Goal: Task Accomplishment & Management: Complete application form

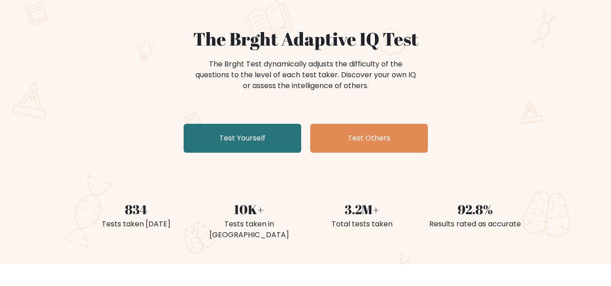
scroll to position [90, 0]
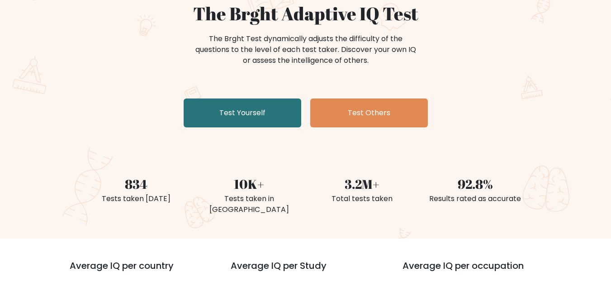
click at [242, 50] on div "The Brght Test dynamically adjusts the difficulty of the questions to the level…" at bounding box center [306, 49] width 226 height 33
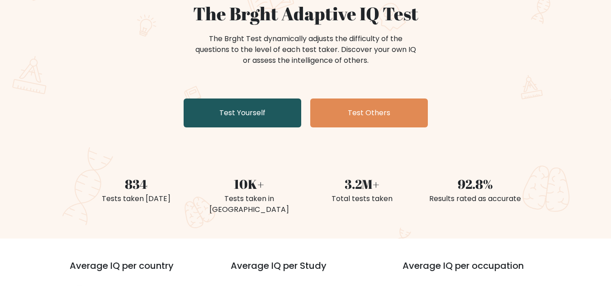
click at [218, 117] on link "Test Yourself" at bounding box center [243, 113] width 118 height 29
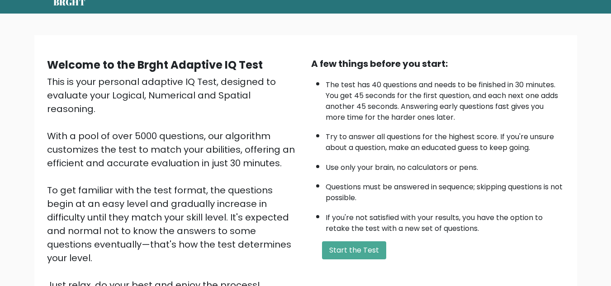
scroll to position [90, 0]
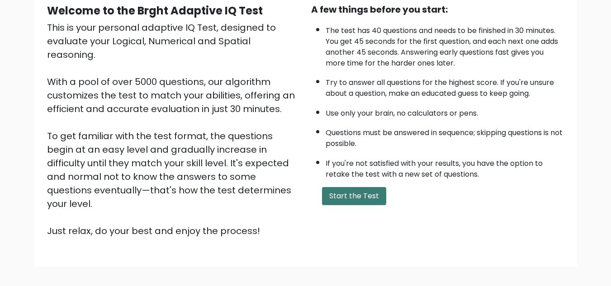
click at [329, 196] on button "Start the Test" at bounding box center [354, 196] width 64 height 18
click at [149, 19] on div "Welcome to the Brght Adaptive IQ Test" at bounding box center [173, 11] width 253 height 16
click at [465, 63] on li "The test has 40 questions and needs to be finished in 30 minutes. You get 45 se…" at bounding box center [445, 45] width 239 height 48
click at [470, 47] on li "The test has 40 questions and needs to be finished in 30 minutes. You get 45 se…" at bounding box center [445, 45] width 239 height 48
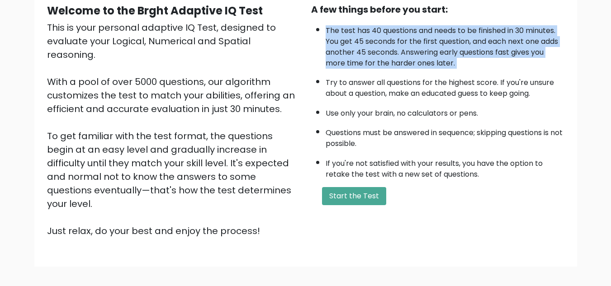
click at [470, 47] on li "The test has 40 questions and needs to be finished in 30 minutes. You get 45 se…" at bounding box center [445, 45] width 239 height 48
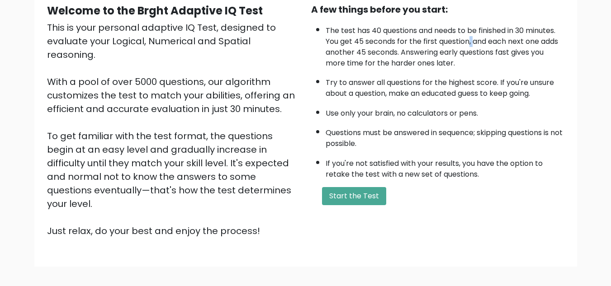
click at [470, 47] on li "The test has 40 questions and needs to be finished in 30 minutes. You get 45 se…" at bounding box center [445, 45] width 239 height 48
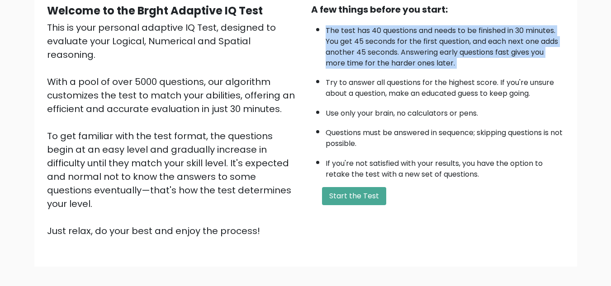
click at [470, 47] on li "The test has 40 questions and needs to be finished in 30 minutes. You get 45 se…" at bounding box center [445, 45] width 239 height 48
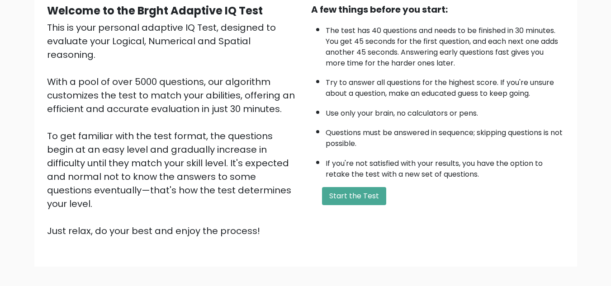
click at [354, 178] on li "If you're not satisfied with your results, you have the option to retake the te…" at bounding box center [445, 167] width 239 height 26
click at [363, 196] on button "Start the Test" at bounding box center [354, 196] width 64 height 18
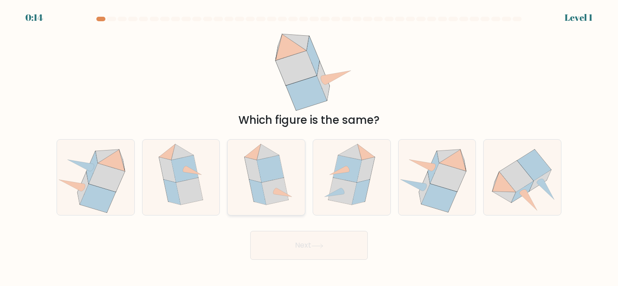
click at [279, 178] on icon at bounding box center [270, 169] width 27 height 27
click at [309, 146] on input "c." at bounding box center [309, 144] width 0 height 2
radio input "true"
click at [355, 243] on button "Next" at bounding box center [309, 245] width 118 height 29
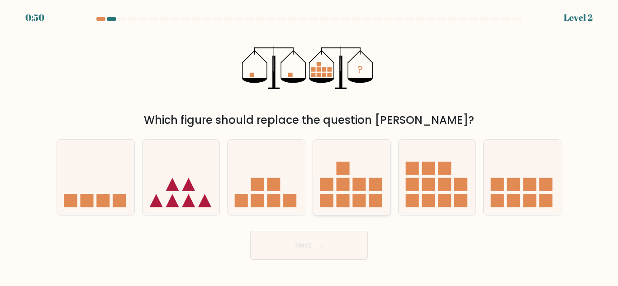
click at [366, 179] on icon at bounding box center [351, 178] width 77 height 64
click at [309, 146] on input "d." at bounding box center [309, 144] width 0 height 2
radio input "true"
click at [314, 241] on button "Next" at bounding box center [309, 245] width 118 height 29
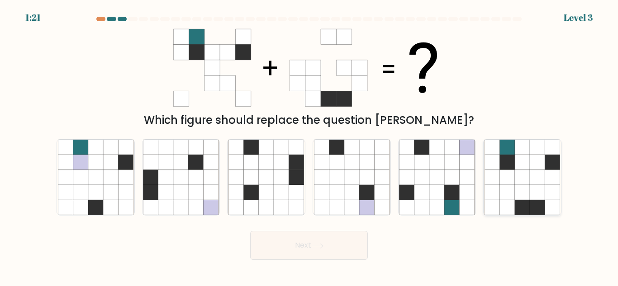
click at [544, 171] on icon at bounding box center [537, 177] width 15 height 15
click at [309, 146] on input "f." at bounding box center [309, 144] width 0 height 2
radio input "true"
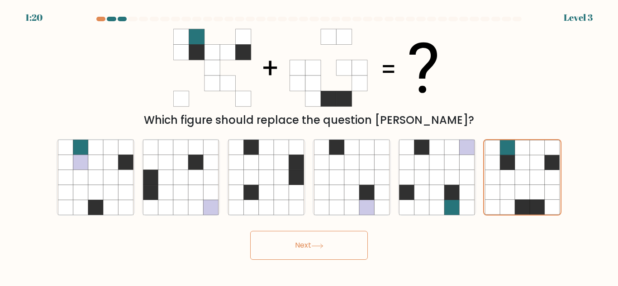
click at [345, 247] on button "Next" at bounding box center [309, 245] width 118 height 29
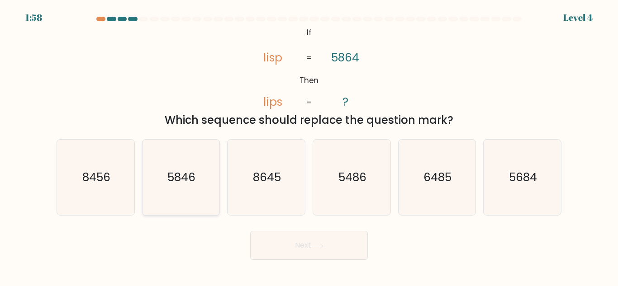
click at [193, 189] on icon "5846" at bounding box center [181, 178] width 76 height 76
click at [309, 146] on input "b. 5846" at bounding box center [309, 144] width 0 height 2
radio input "true"
click at [331, 234] on button "Next" at bounding box center [309, 245] width 118 height 29
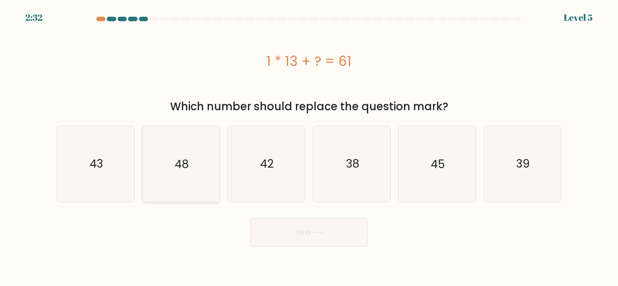
click at [163, 179] on icon "48" at bounding box center [181, 164] width 76 height 76
click at [309, 146] on input "b. 48" at bounding box center [309, 144] width 0 height 2
radio input "true"
click at [339, 242] on button "Next" at bounding box center [309, 232] width 118 height 29
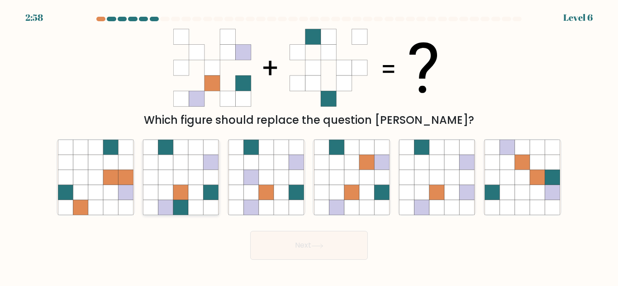
click at [194, 205] on icon at bounding box center [196, 207] width 15 height 15
click at [309, 146] on input "b." at bounding box center [309, 144] width 0 height 2
radio input "true"
click at [308, 246] on button "Next" at bounding box center [309, 245] width 118 height 29
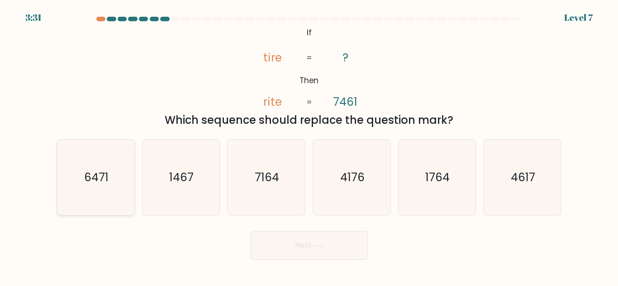
click at [109, 192] on icon "6471" at bounding box center [96, 178] width 76 height 76
click at [309, 146] on input "a. 6471" at bounding box center [309, 144] width 0 height 2
radio input "true"
click at [303, 246] on button "Next" at bounding box center [309, 245] width 118 height 29
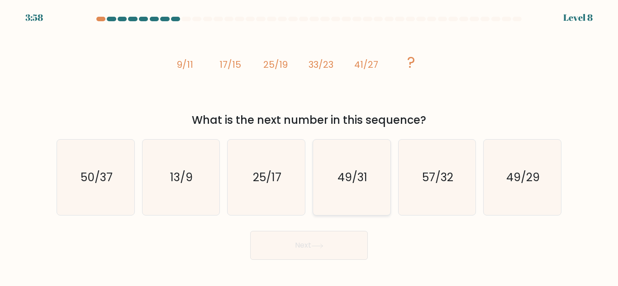
click at [350, 184] on text "49/31" at bounding box center [352, 178] width 30 height 16
click at [309, 146] on input "d. 49/31" at bounding box center [309, 144] width 0 height 2
radio input "true"
click at [336, 240] on button "Next" at bounding box center [309, 245] width 118 height 29
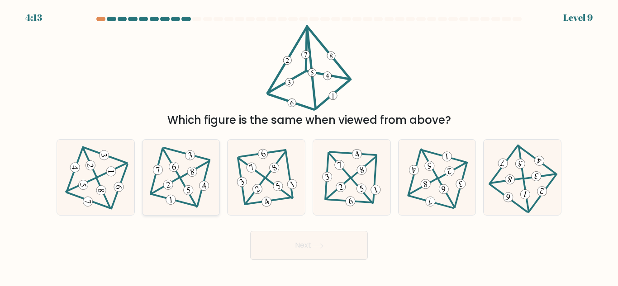
click at [189, 197] on icon at bounding box center [180, 177] width 61 height 61
click at [309, 146] on input "b." at bounding box center [309, 144] width 0 height 2
radio input "true"
click at [267, 197] on 345 at bounding box center [266, 201] width 13 height 13
click at [309, 146] on input "c." at bounding box center [309, 144] width 0 height 2
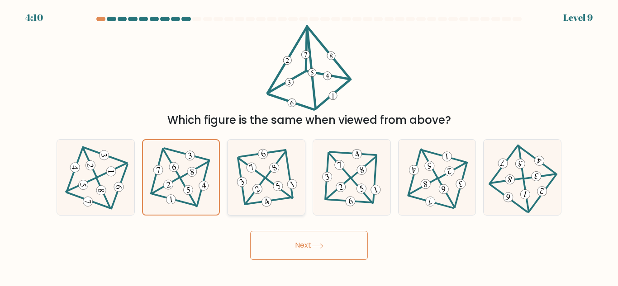
radio input "true"
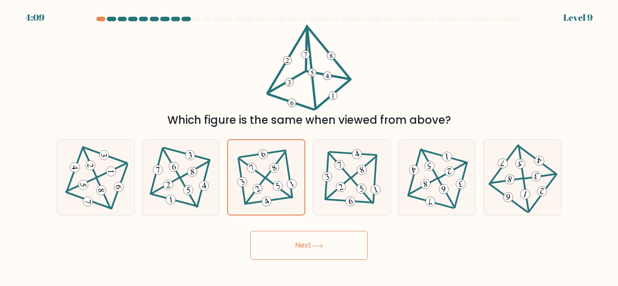
click at [305, 245] on button "Next" at bounding box center [309, 245] width 118 height 29
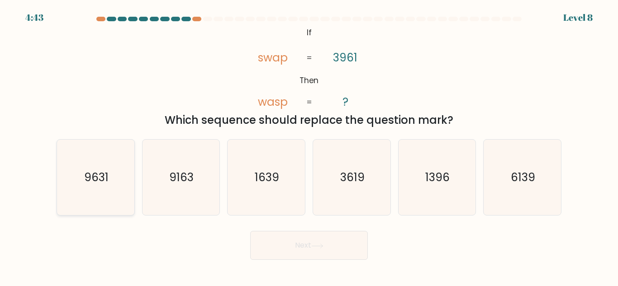
click at [113, 194] on icon "9631" at bounding box center [96, 178] width 76 height 76
click at [309, 146] on input "a. 9631" at bounding box center [309, 144] width 0 height 2
radio input "true"
click at [342, 252] on button "Next" at bounding box center [309, 245] width 118 height 29
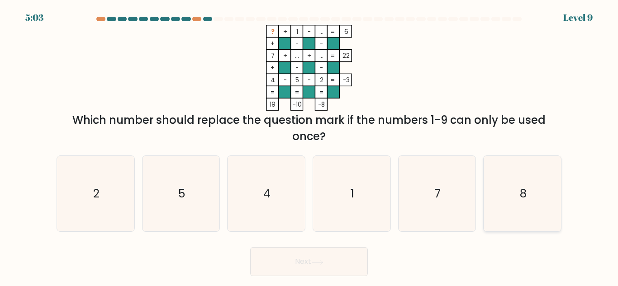
drag, startPoint x: 535, startPoint y: 180, endPoint x: 535, endPoint y: 189, distance: 8.1
drag, startPoint x: 535, startPoint y: 189, endPoint x: 520, endPoint y: 198, distance: 17.3
click at [535, 189] on icon "8" at bounding box center [522, 194] width 76 height 76
click at [309, 146] on input "f. 8" at bounding box center [309, 144] width 0 height 2
radio input "true"
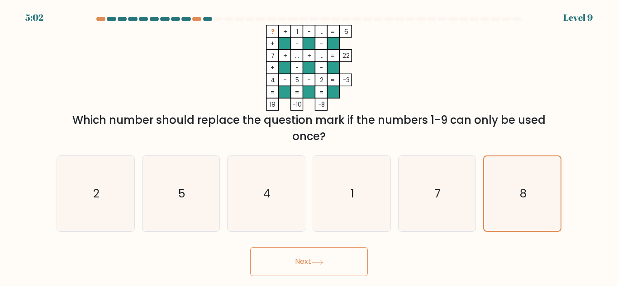
drag, startPoint x: 286, startPoint y: 249, endPoint x: 321, endPoint y: 244, distance: 35.1
click at [286, 249] on button "Next" at bounding box center [309, 261] width 118 height 29
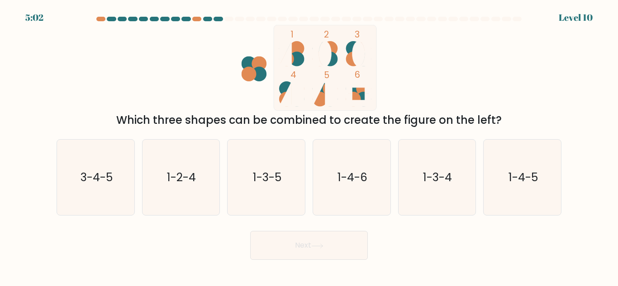
click at [346, 258] on button "Next" at bounding box center [309, 245] width 118 height 29
click at [432, 241] on div "Next" at bounding box center [309, 243] width 516 height 33
click at [538, 170] on text "1-4-5" at bounding box center [522, 178] width 29 height 16
click at [309, 146] on input "f. 1-4-5" at bounding box center [309, 144] width 0 height 2
radio input "true"
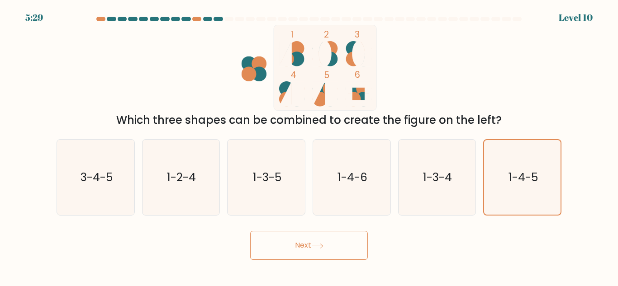
click at [329, 247] on button "Next" at bounding box center [309, 245] width 118 height 29
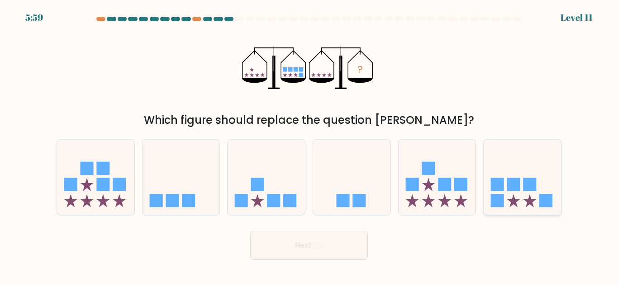
click at [554, 185] on icon at bounding box center [521, 178] width 77 height 64
click at [309, 146] on input "f." at bounding box center [309, 144] width 0 height 2
radio input "true"
click at [323, 260] on body "5:58 Level 11" at bounding box center [309, 143] width 618 height 286
click at [275, 242] on button "Next" at bounding box center [309, 245] width 118 height 29
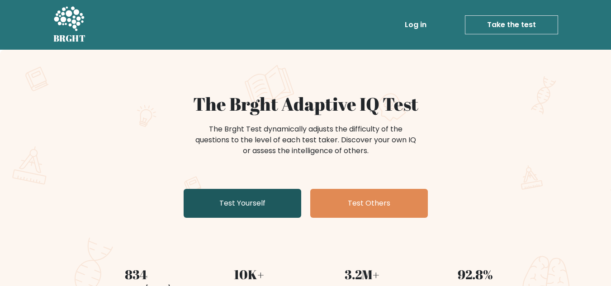
click at [254, 193] on link "Test Yourself" at bounding box center [243, 203] width 118 height 29
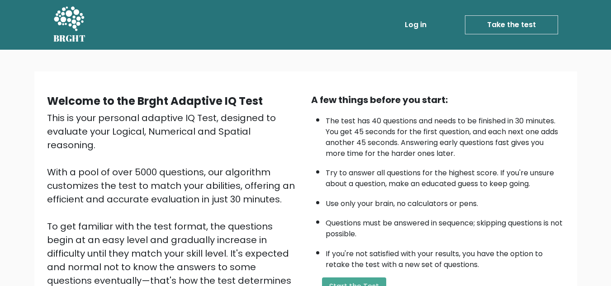
scroll to position [128, 0]
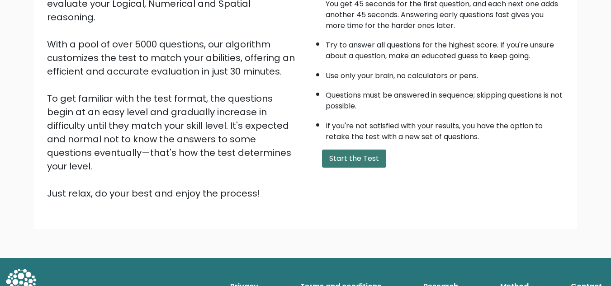
click at [365, 167] on button "Start the Test" at bounding box center [354, 159] width 64 height 18
